Goal: Communication & Community: Participate in discussion

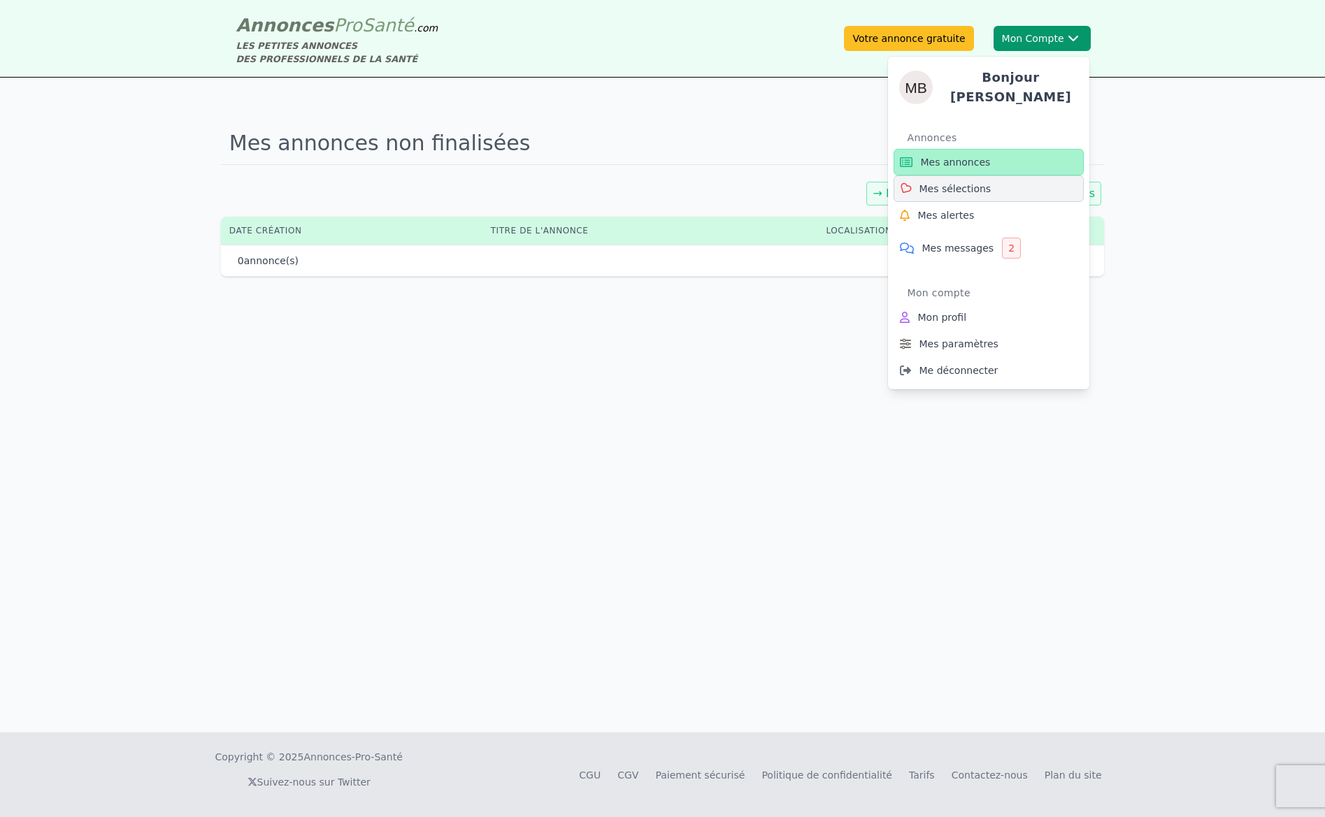
click at [961, 188] on span "Mes sélections" at bounding box center [955, 189] width 72 height 14
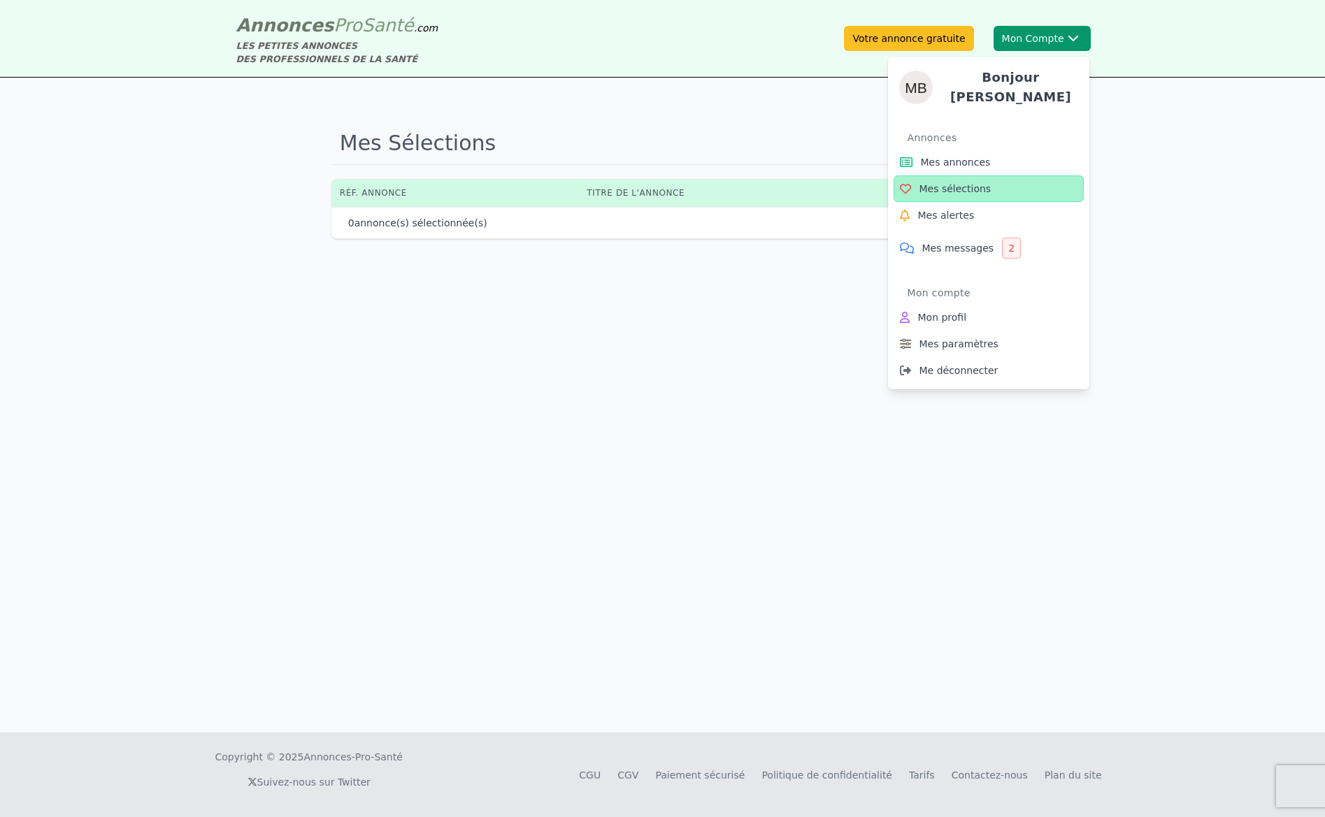
click at [1024, 40] on button "Mon Compte Bonjour [PERSON_NAME] annonces Mes sélections Mes alertes Mes messag…" at bounding box center [1042, 38] width 97 height 25
click at [929, 208] on span "Mes alertes" at bounding box center [946, 215] width 57 height 14
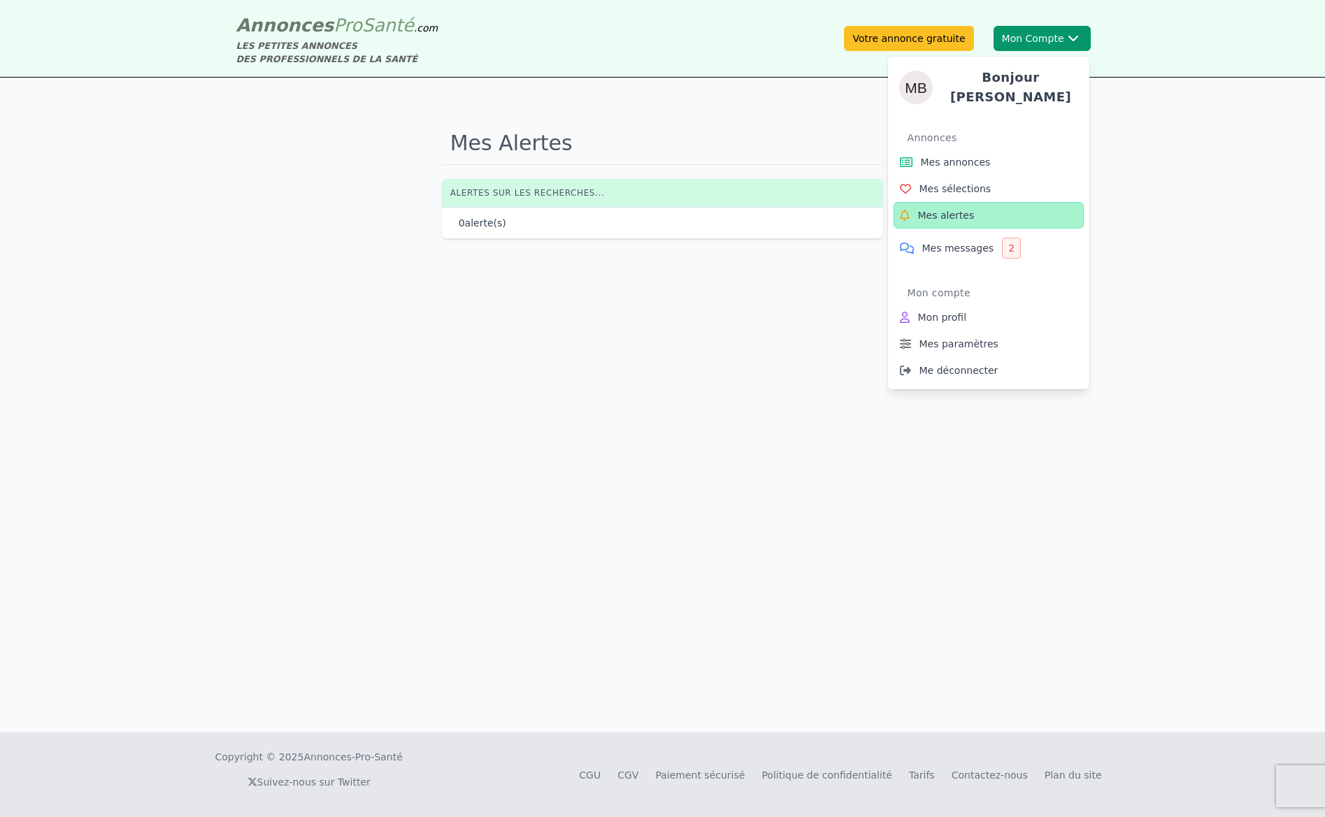
click at [1025, 40] on button "Mon Compte Bonjour [PERSON_NAME] annonces Mes sélections Mes alertes Mes messag…" at bounding box center [1042, 38] width 97 height 25
click at [922, 248] on span "Mes messages" at bounding box center [958, 248] width 72 height 14
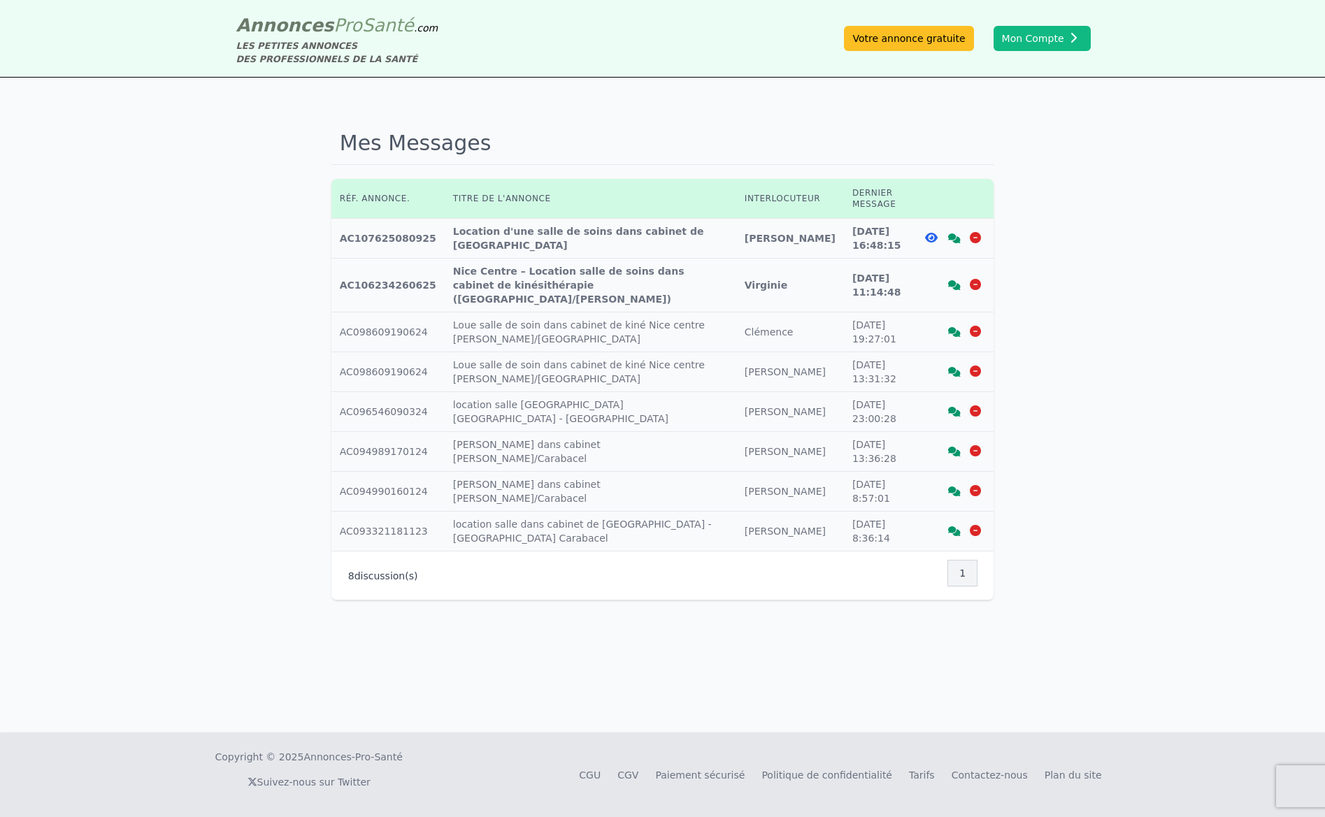
click at [932, 237] on icon at bounding box center [931, 237] width 13 height 11
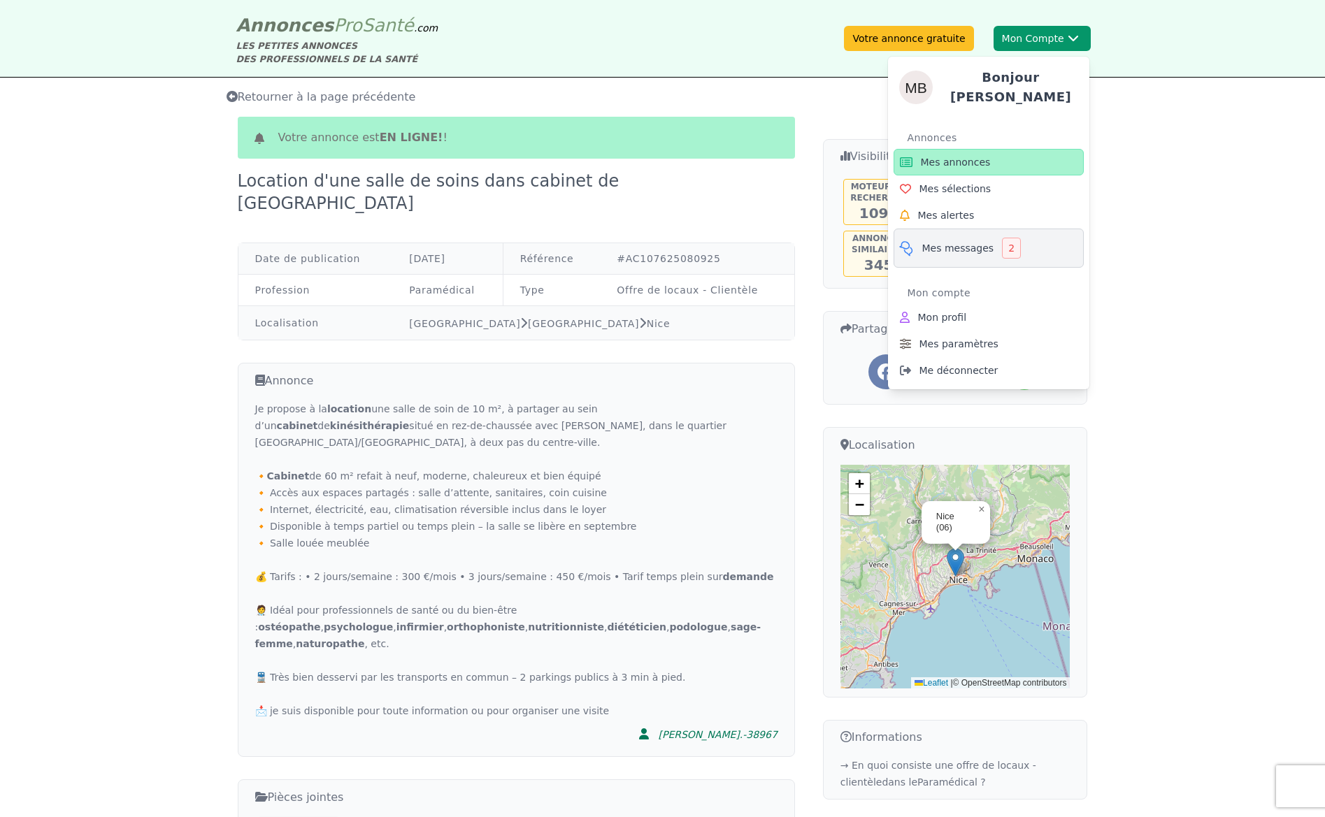
click at [959, 245] on span "Mes messages" at bounding box center [958, 248] width 72 height 14
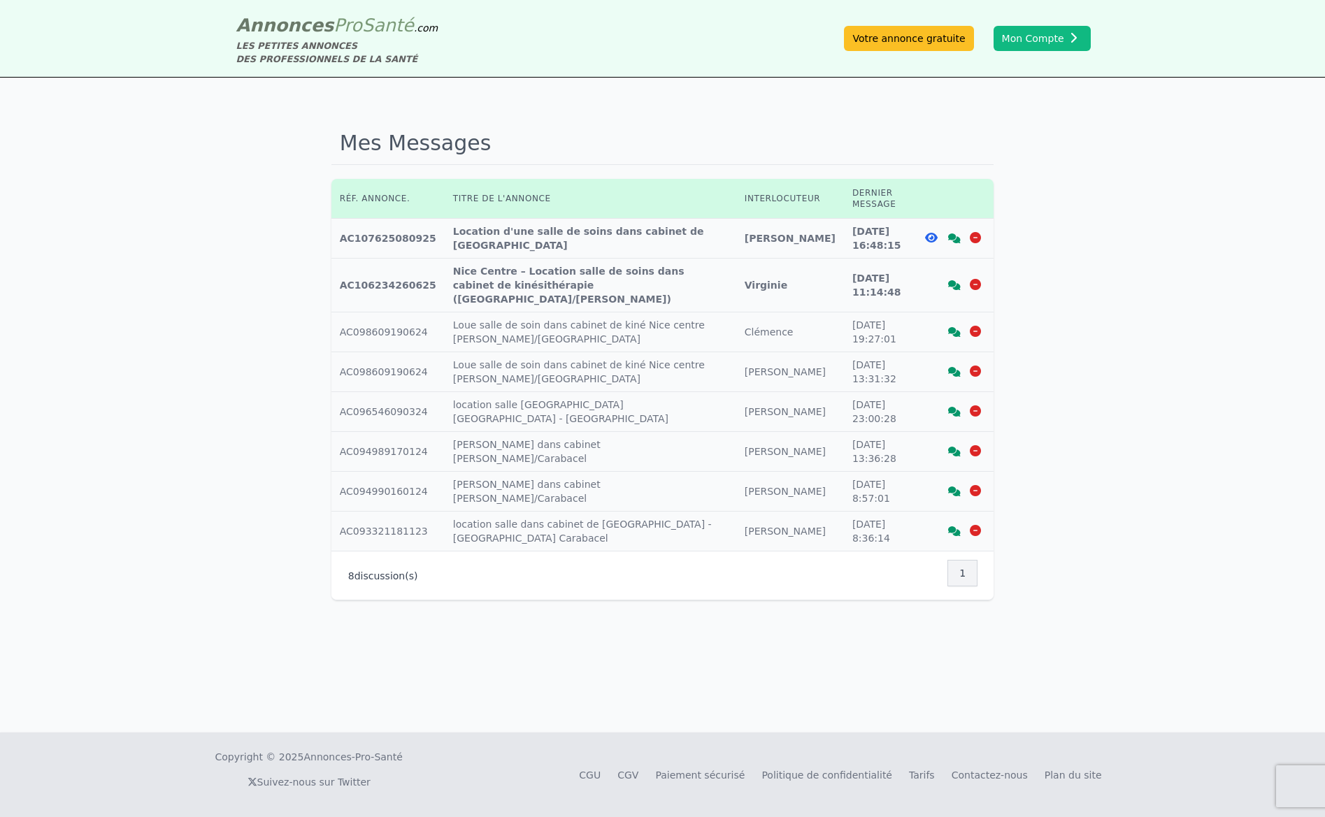
click at [887, 278] on td "Dernier message : [DATE] 11:14:48" at bounding box center [879, 286] width 71 height 54
click at [926, 236] on icon at bounding box center [931, 237] width 13 height 11
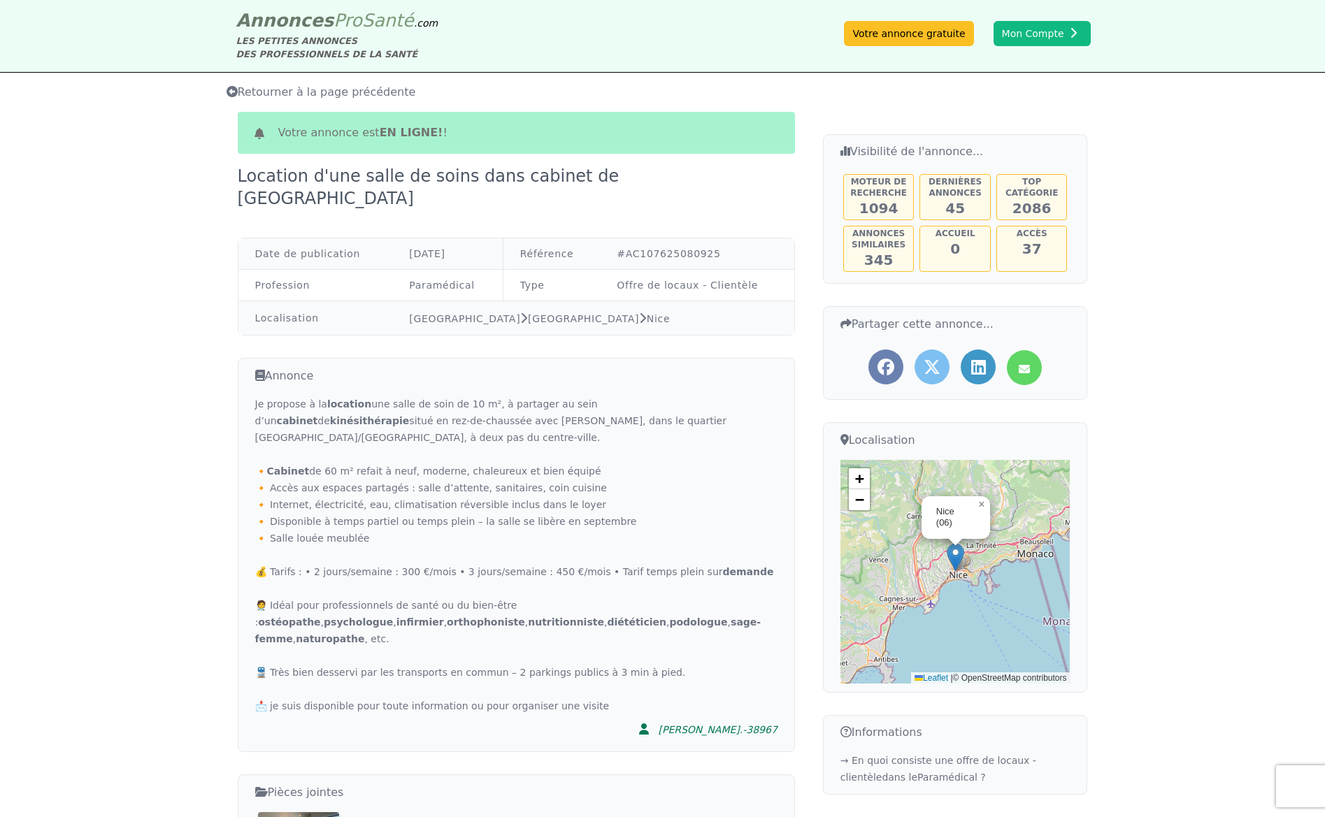
scroll to position [7, 1]
click at [235, 94] on icon at bounding box center [232, 89] width 11 height 11
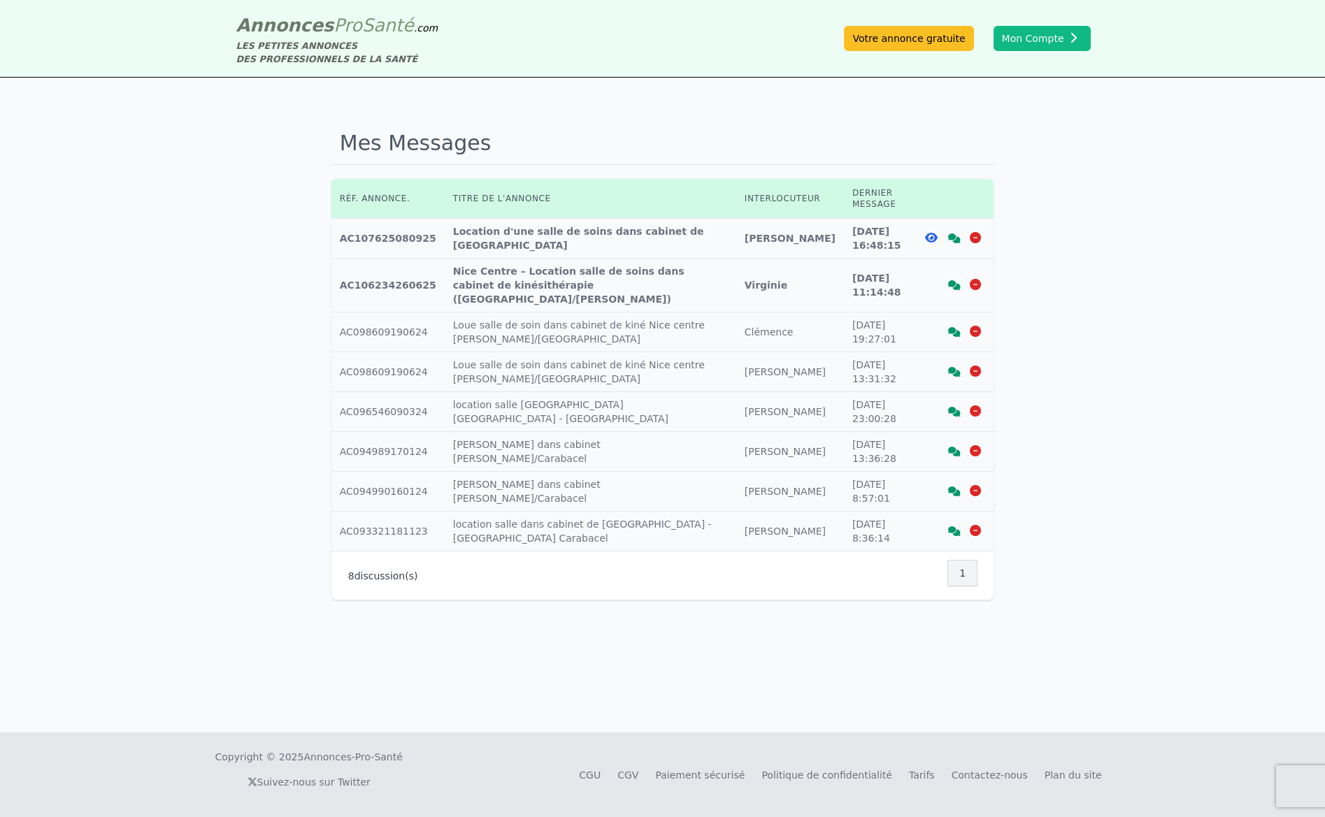
scroll to position [1, 0]
click at [862, 353] on td "Dernier message : [DATE] 13:31:32" at bounding box center [879, 372] width 71 height 40
click at [952, 241] on icon at bounding box center [954, 239] width 13 height 10
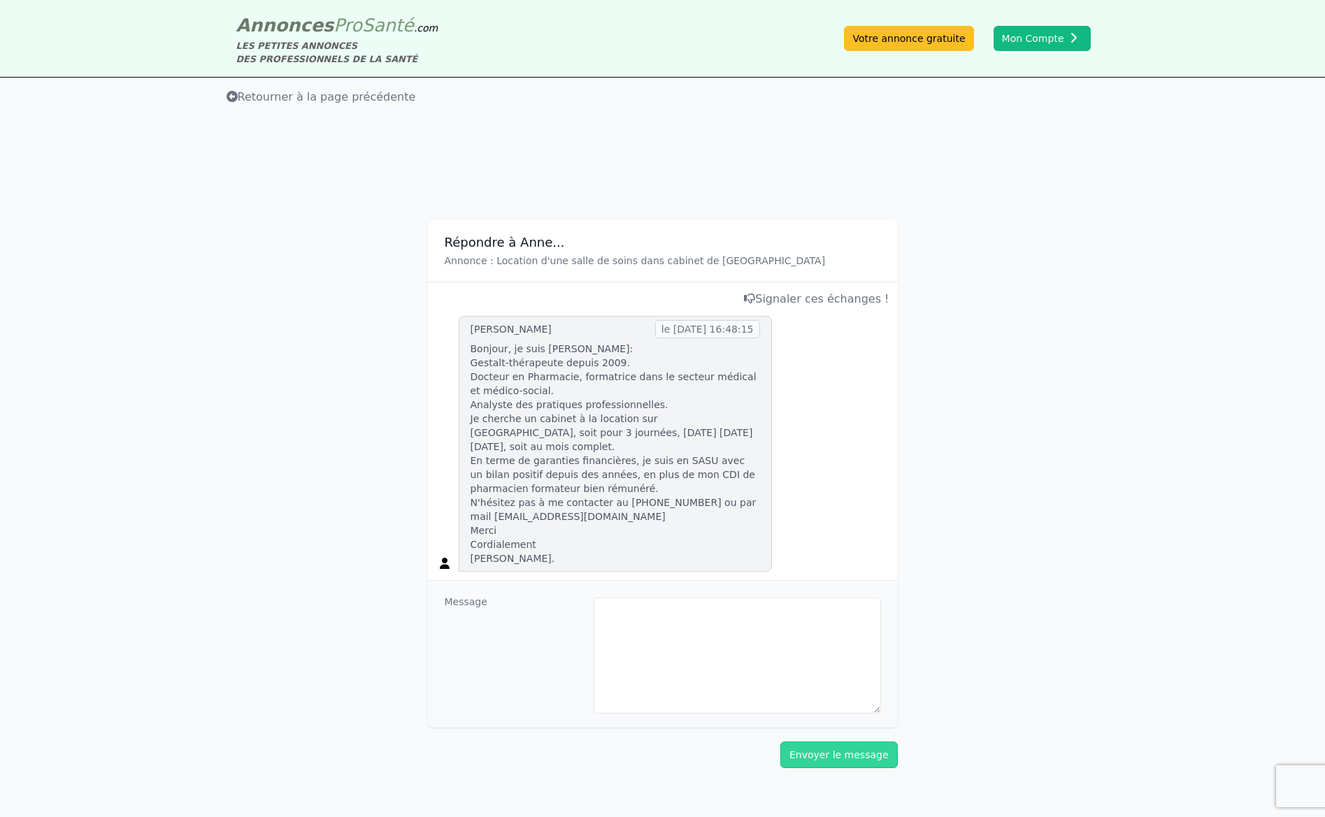
click at [235, 96] on icon at bounding box center [232, 96] width 11 height 11
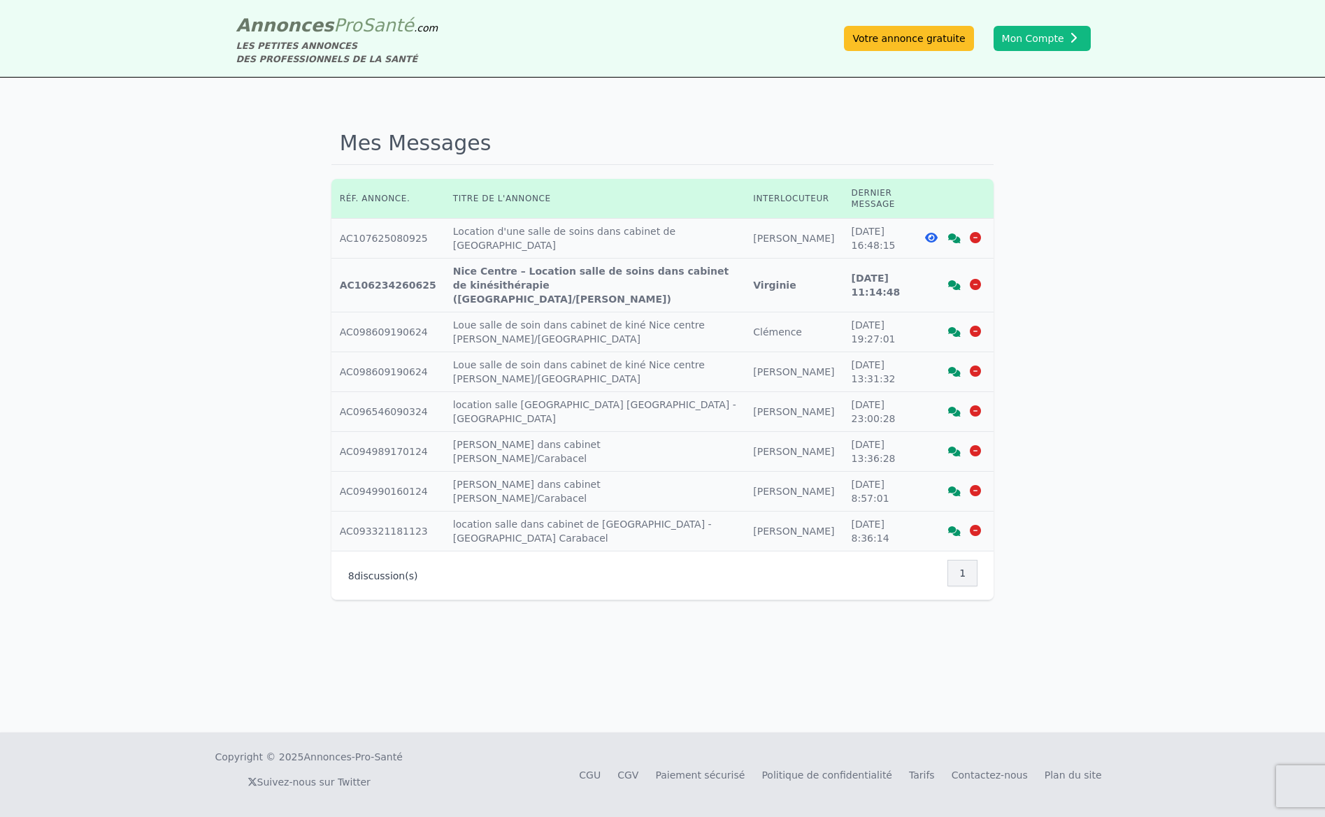
click at [955, 280] on icon at bounding box center [954, 285] width 13 height 10
